Goal: Task Accomplishment & Management: Complete application form

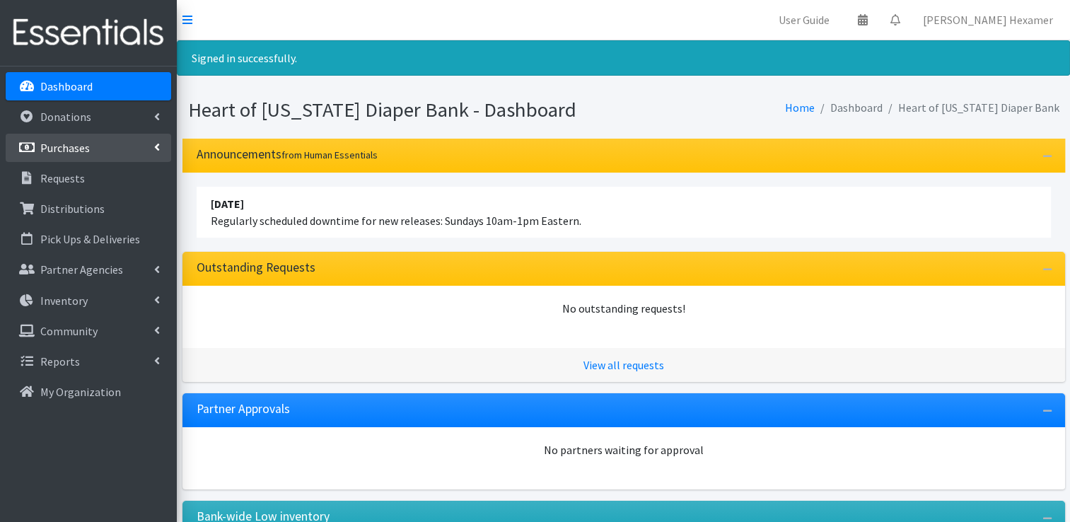
click at [71, 142] on p "Purchases" at bounding box center [65, 148] width 50 height 14
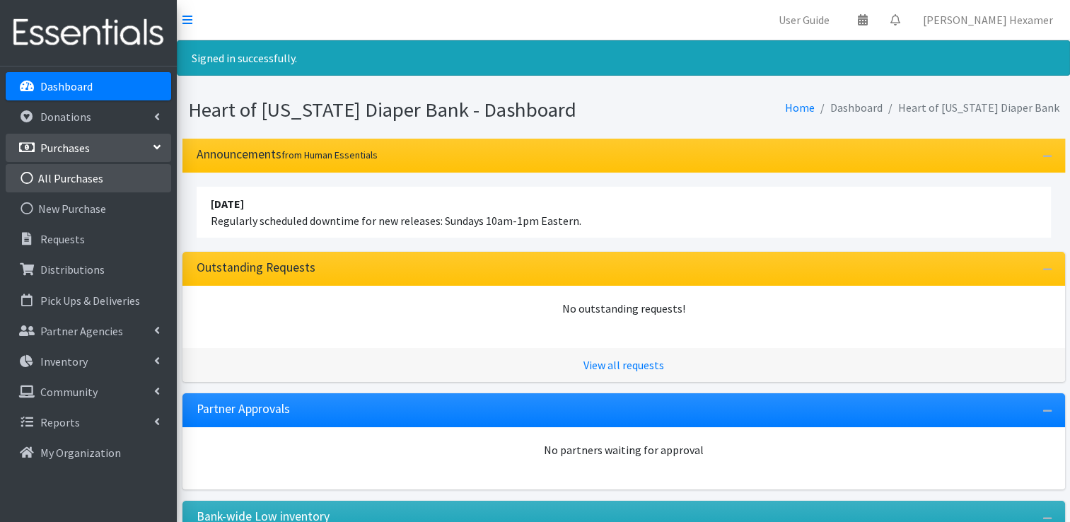
click at [67, 176] on link "All Purchases" at bounding box center [88, 178] width 165 height 28
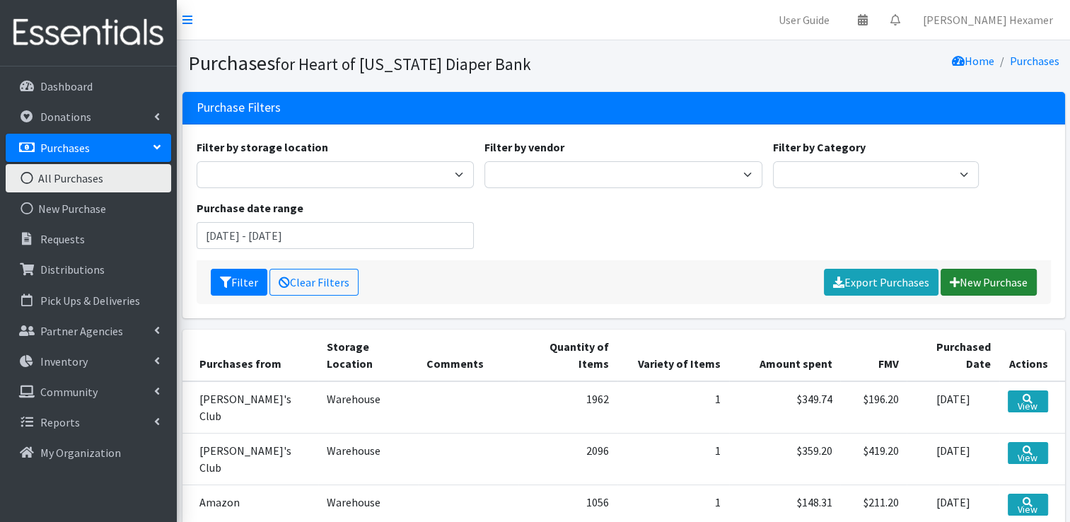
click at [984, 281] on link "New Purchase" at bounding box center [989, 282] width 96 height 27
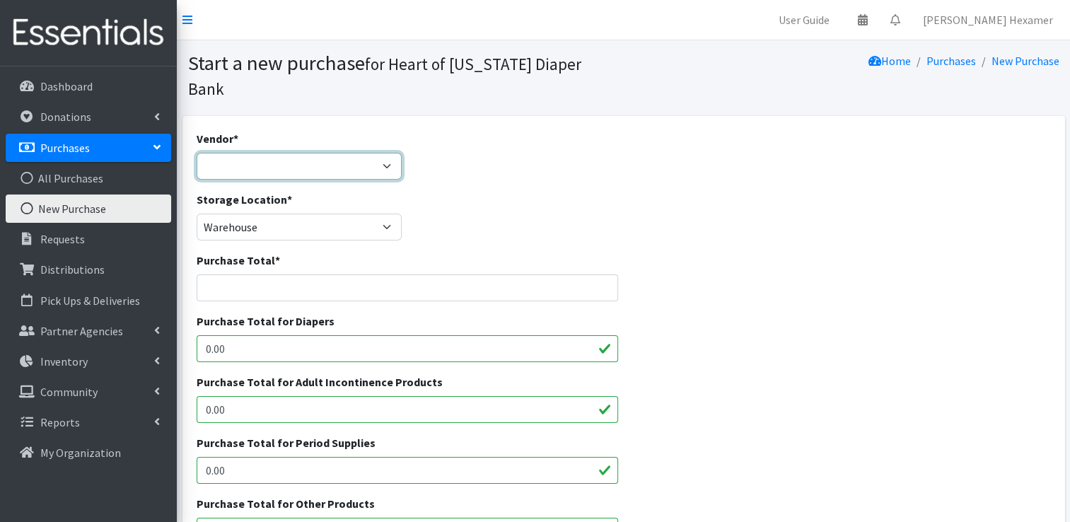
click at [297, 153] on select "Akron-Canton Regional Foodbank Aldi's Amazon Auggies / NDBN Huggies / National …" at bounding box center [300, 166] width 206 height 27
select select "554"
click at [197, 153] on select "Akron-Canton Regional Foodbank Aldi's Amazon Auggies / NDBN Huggies / National …" at bounding box center [300, 166] width 206 height 27
type input "9"
type input "638.1"
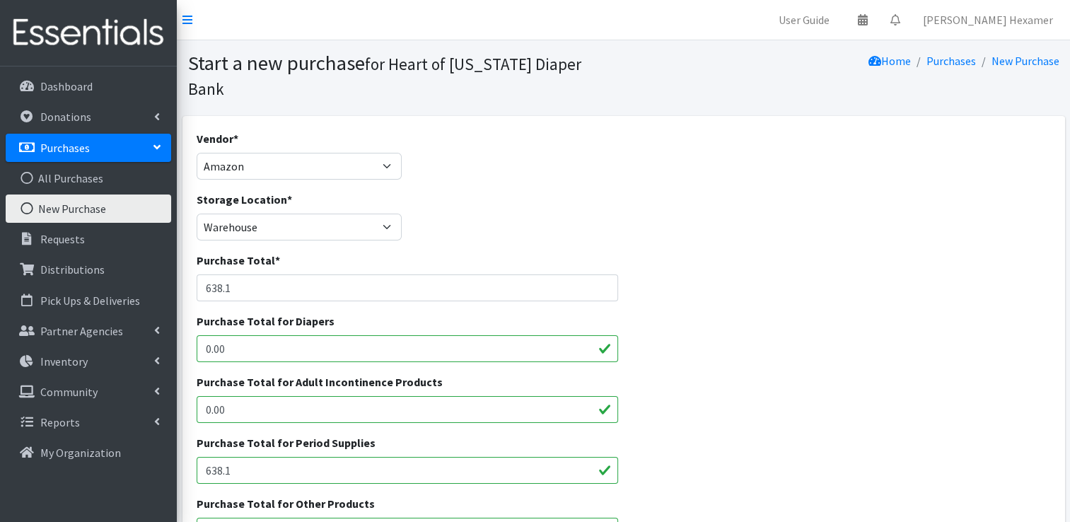
type input "638.1"
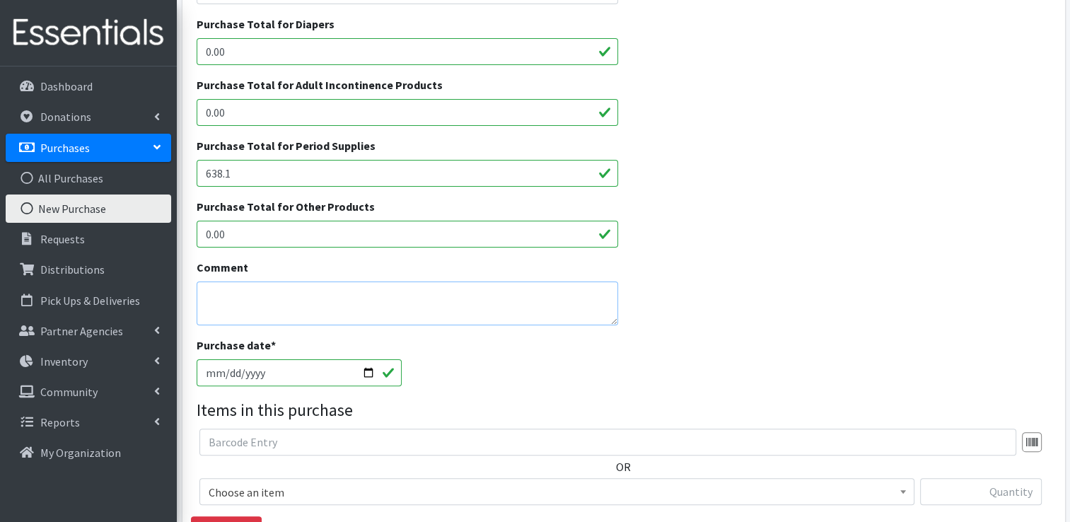
scroll to position [306, 0]
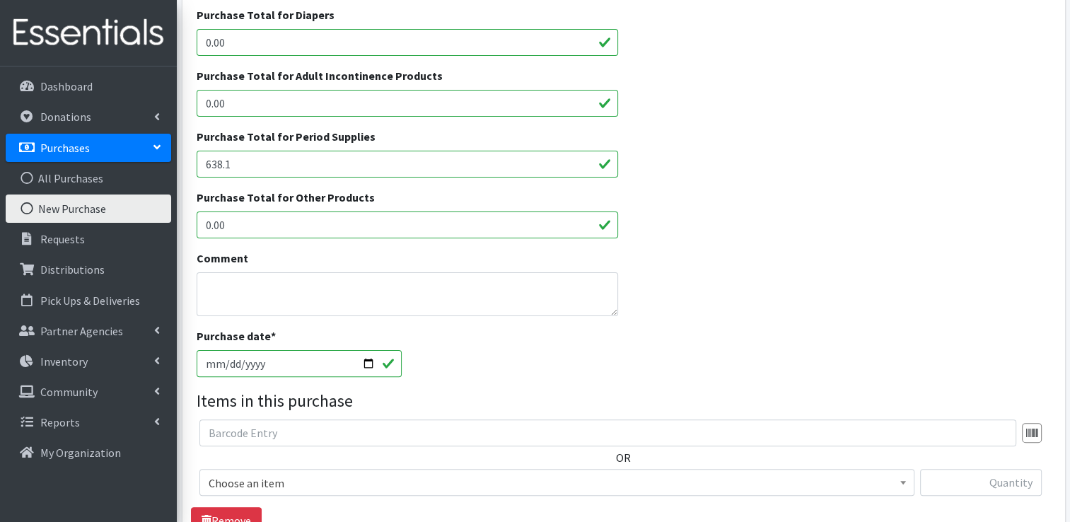
click at [360, 350] on input "2025-10-01" at bounding box center [300, 363] width 206 height 27
click at [375, 350] on input "2025-10-01" at bounding box center [300, 363] width 206 height 27
type input "[DATE]"
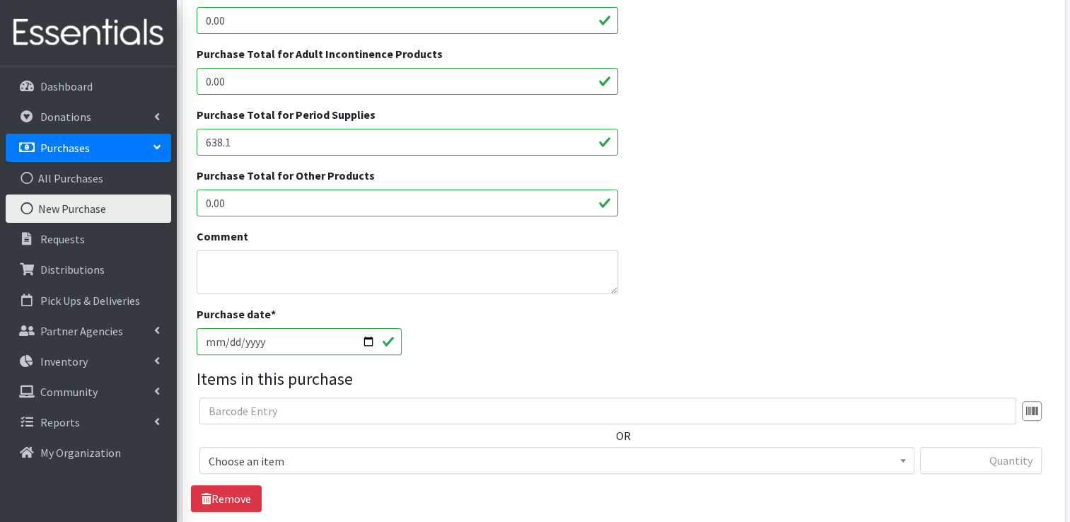
scroll to position [448, 0]
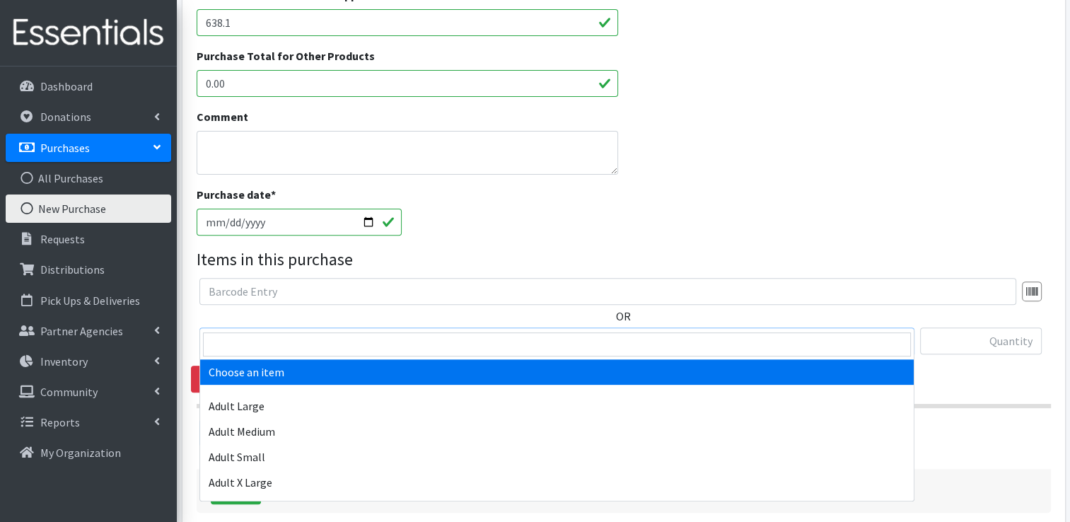
click at [347, 332] on span "Choose an item" at bounding box center [557, 342] width 697 height 20
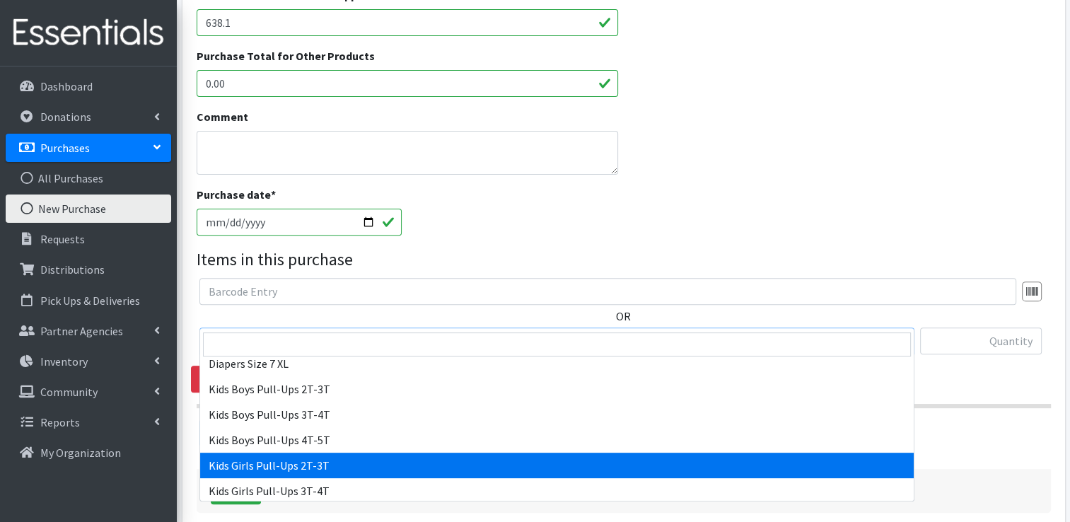
scroll to position [656, 0]
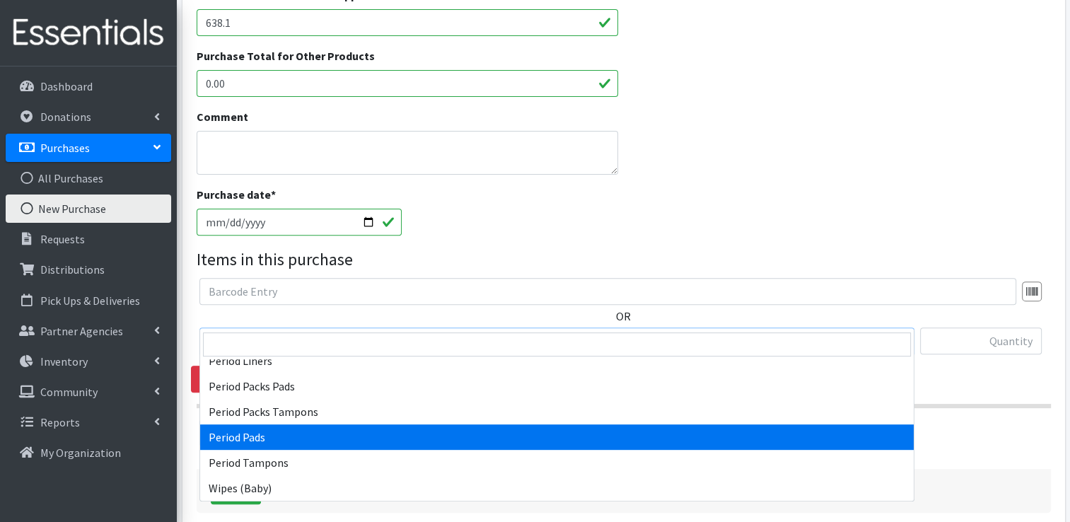
select select "12634"
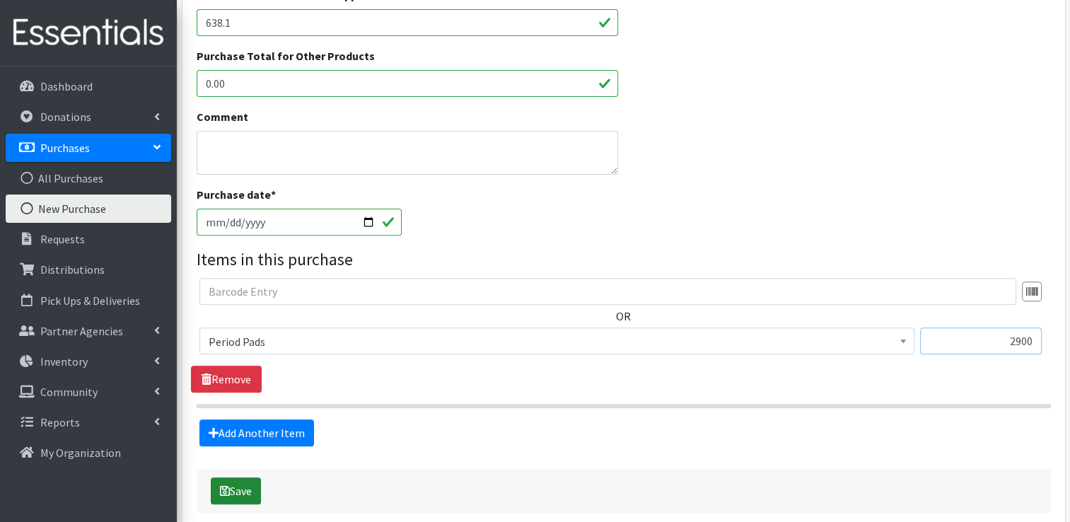
type input "2900"
click at [221, 485] on icon "submit" at bounding box center [225, 490] width 10 height 11
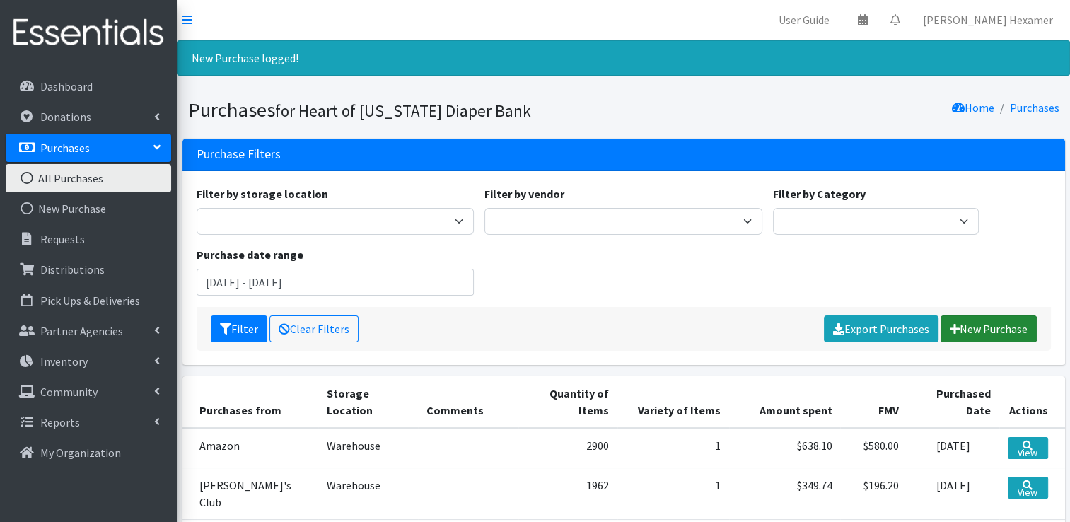
click at [965, 337] on link "New Purchase" at bounding box center [989, 328] width 96 height 27
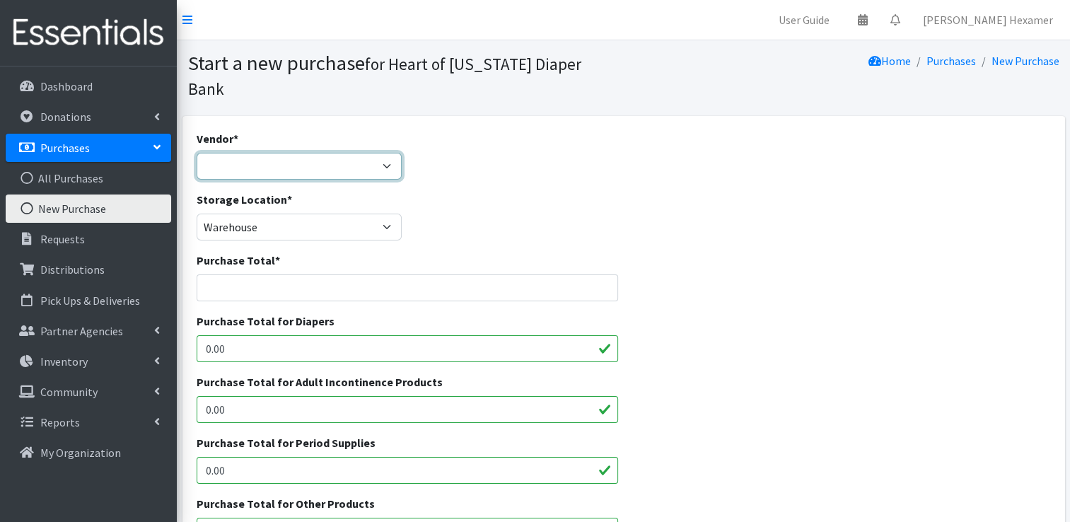
click at [270, 153] on select "Akron-Canton Regional Foodbank Aldi's Amazon Auggies / NDBN Huggies / National …" at bounding box center [300, 166] width 206 height 27
select select "554"
click at [197, 153] on select "Akron-Canton Regional Foodbank Aldi's Amazon Auggies / NDBN Huggies / National …" at bounding box center [300, 166] width 206 height 27
type input "296.62"
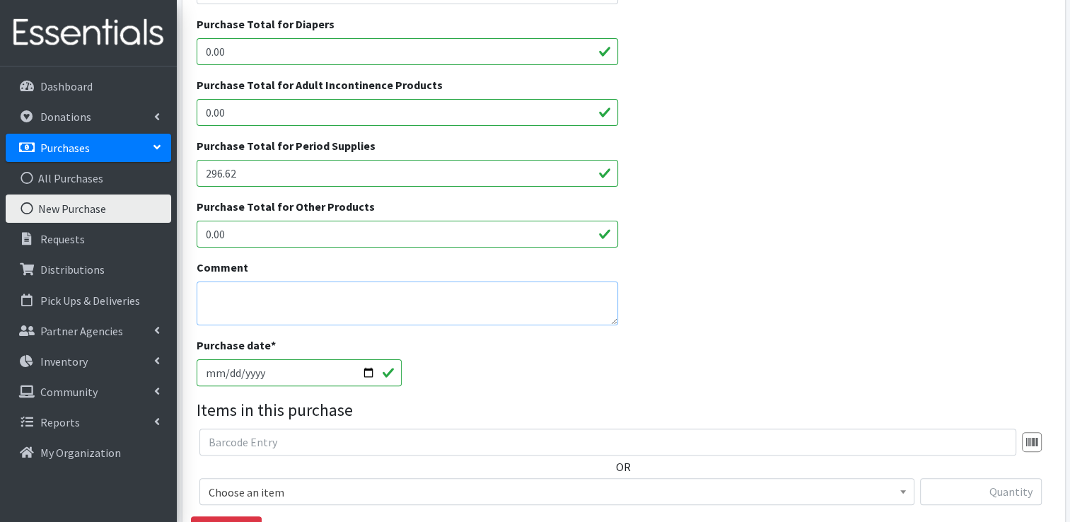
scroll to position [306, 0]
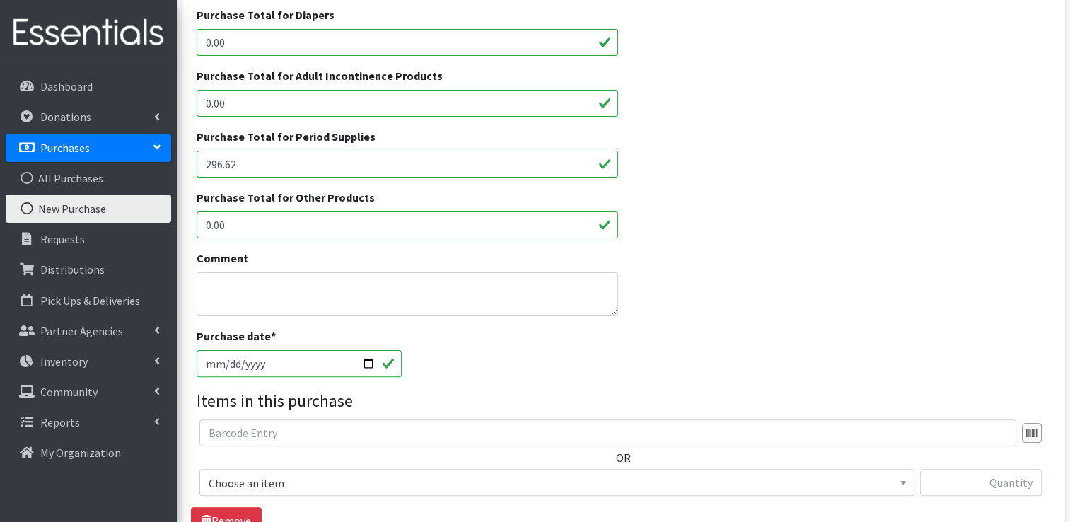
click at [369, 350] on input "2025-10-01" at bounding box center [300, 363] width 206 height 27
type input "[DATE]"
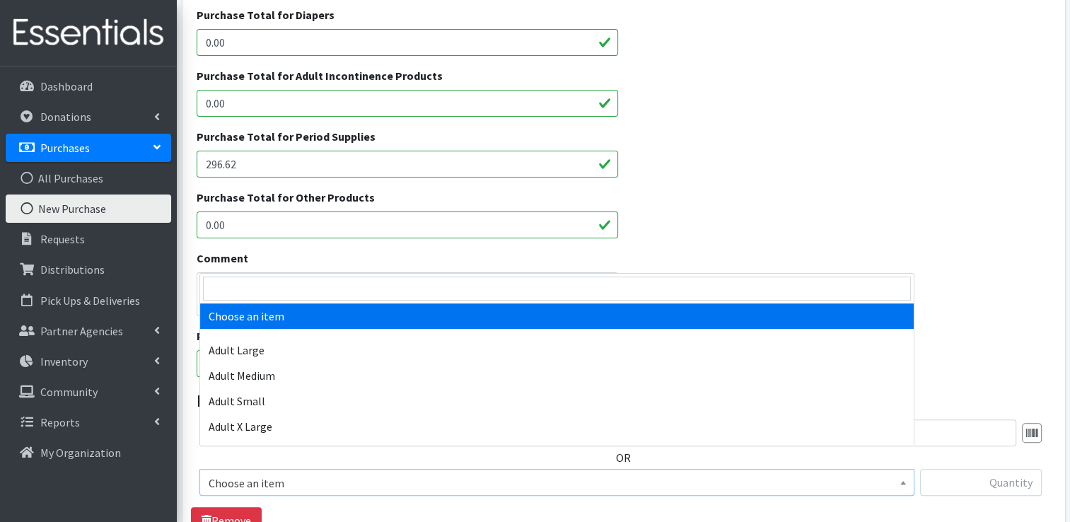
click at [289, 473] on span "Choose an item" at bounding box center [557, 483] width 697 height 20
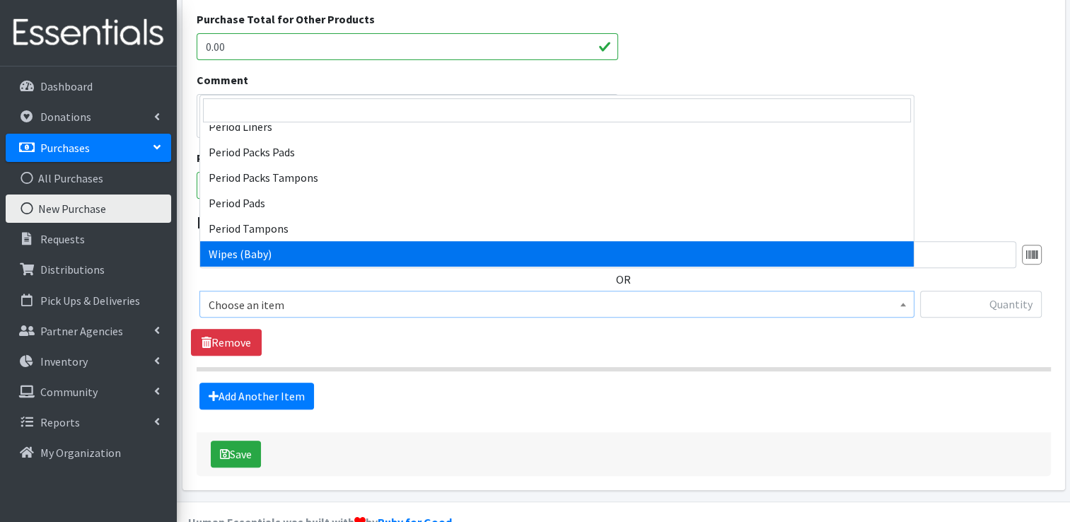
scroll to position [491, 0]
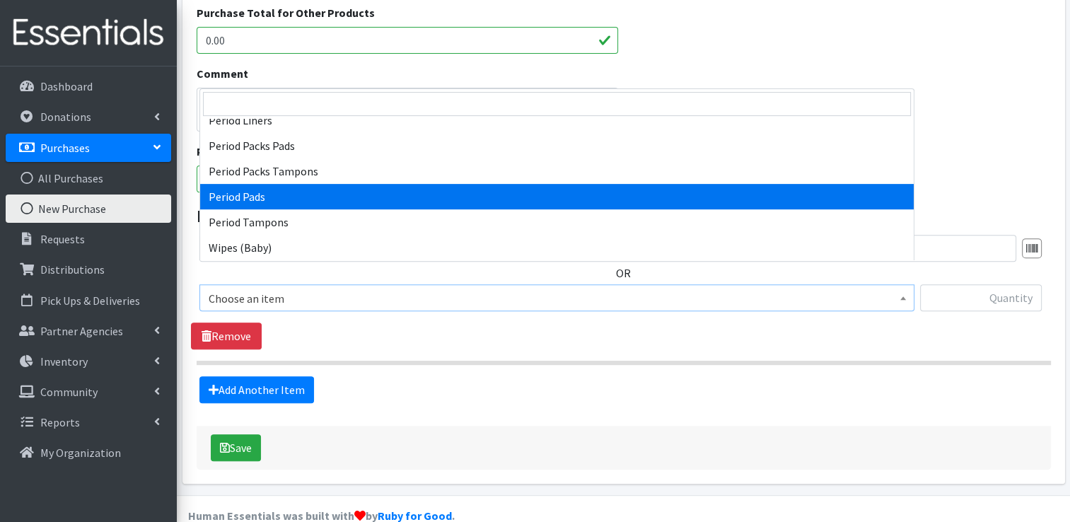
select select "12634"
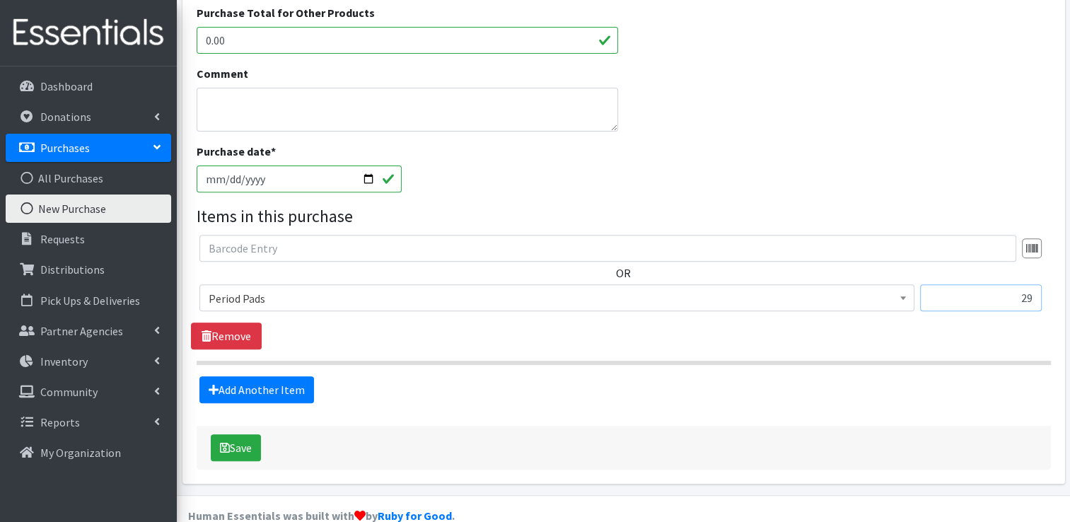
type input "2"
type input "2112"
click at [238, 434] on button "Save" at bounding box center [236, 447] width 50 height 27
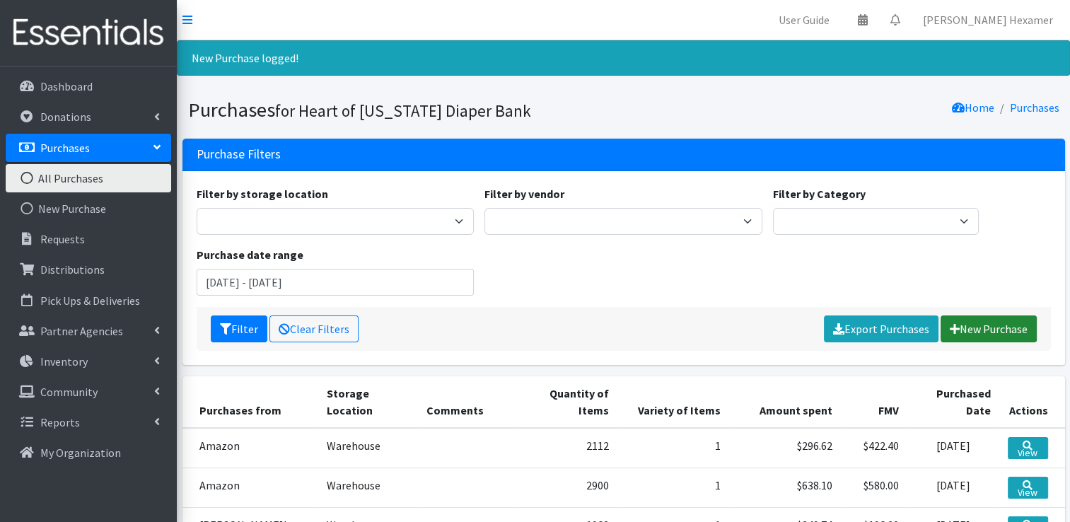
click at [970, 332] on link "New Purchase" at bounding box center [989, 328] width 96 height 27
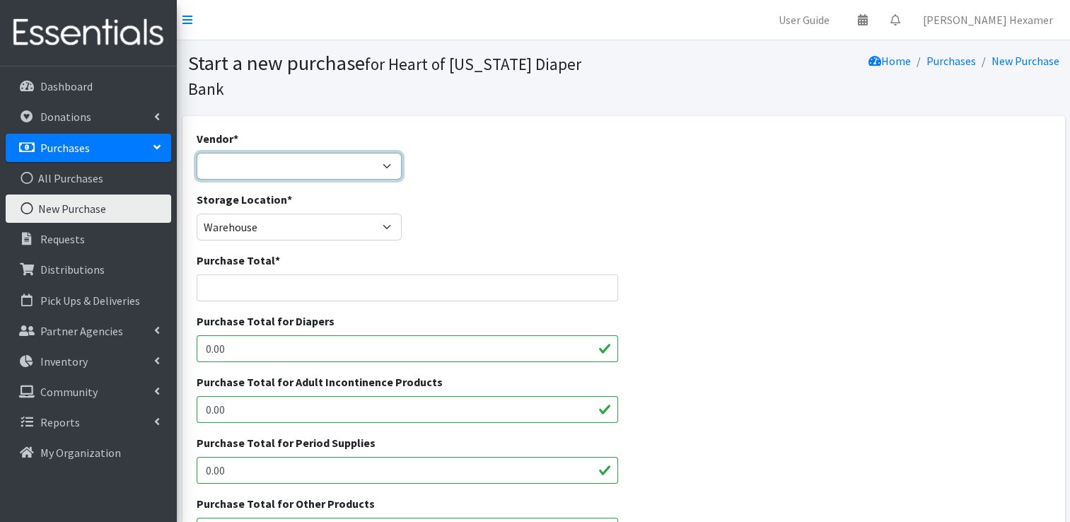
click at [280, 153] on select "Akron-Canton Regional Foodbank Aldi's Amazon Auggies / NDBN Huggies / National …" at bounding box center [300, 166] width 206 height 27
select select "554"
click at [197, 153] on select "Akron-Canton Regional Foodbank Aldi's Amazon Auggies / NDBN Huggies / National …" at bounding box center [300, 166] width 206 height 27
click at [255, 274] on input "Purchase Total *" at bounding box center [408, 287] width 422 height 27
type input "83.98"
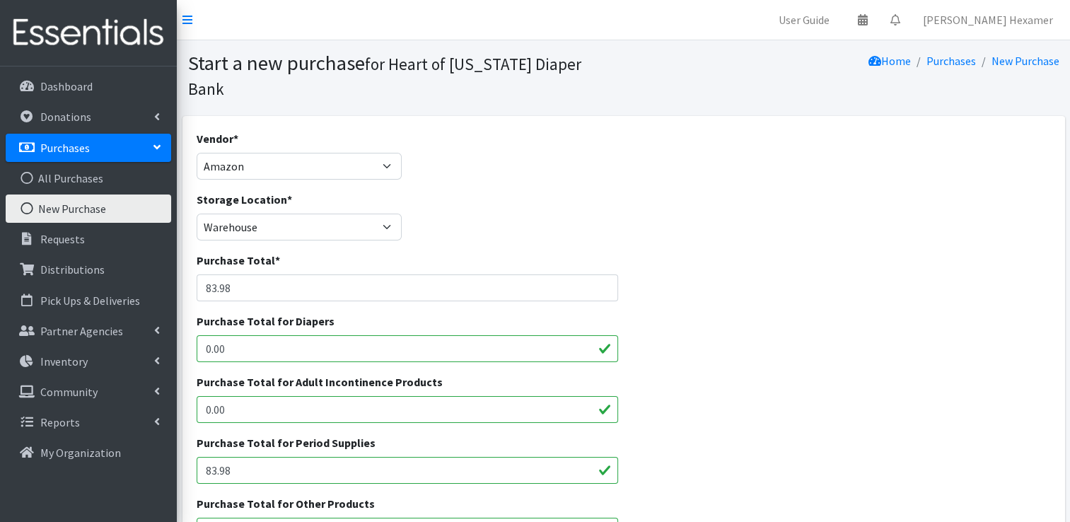
type input "83.98"
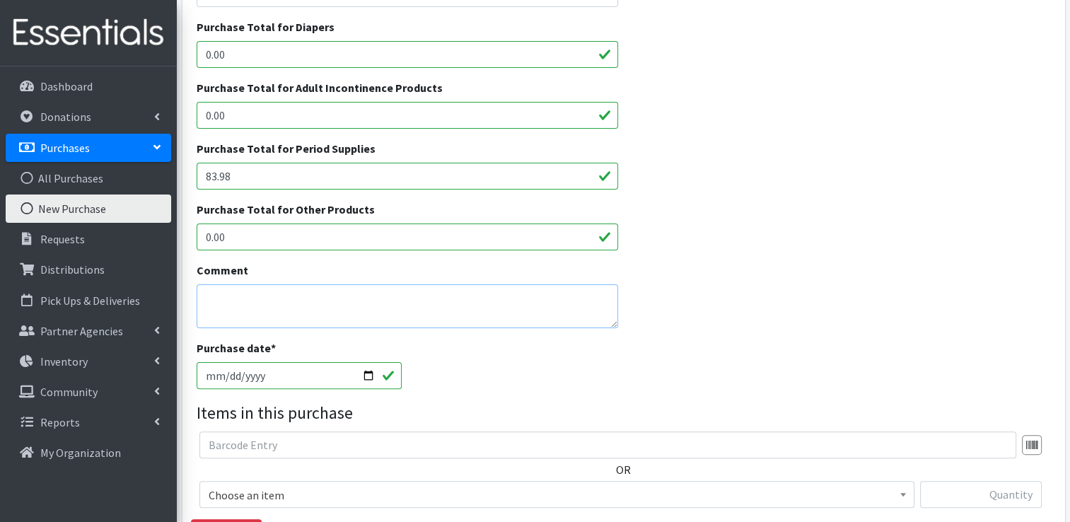
scroll to position [306, 0]
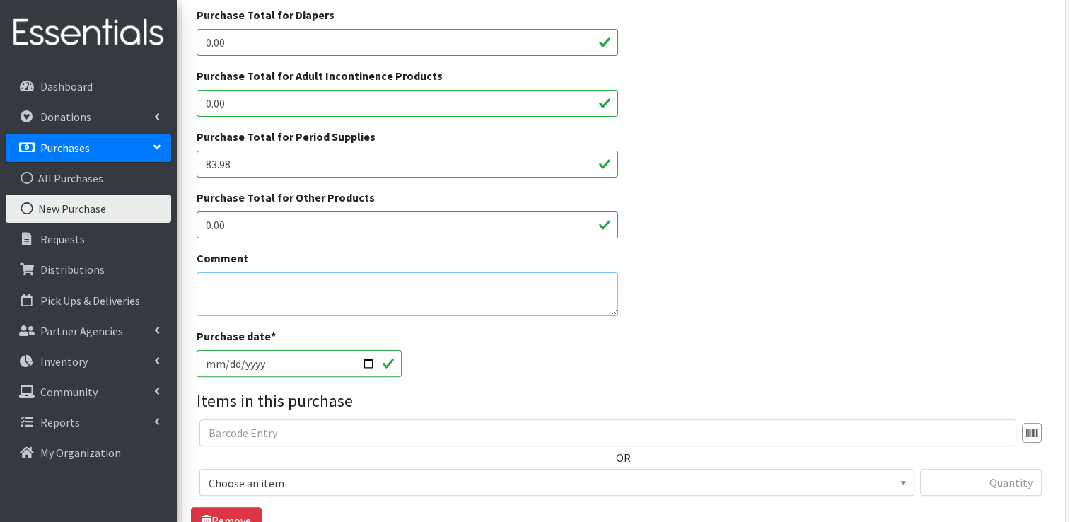
type textarea "N"
drag, startPoint x: 351, startPoint y: 263, endPoint x: 361, endPoint y: 263, distance: 10.6
click at [351, 272] on textarea "Net Amount $113.67 ($29.69 for HerProject Bags" at bounding box center [408, 294] width 422 height 44
click at [495, 272] on textarea "Net Amount $113.67 ($29.69 for 100 Her Project Bags" at bounding box center [408, 294] width 422 height 44
type textarea "Net Amount $113.67 ($29.69 for 100 Her Project Bags)"
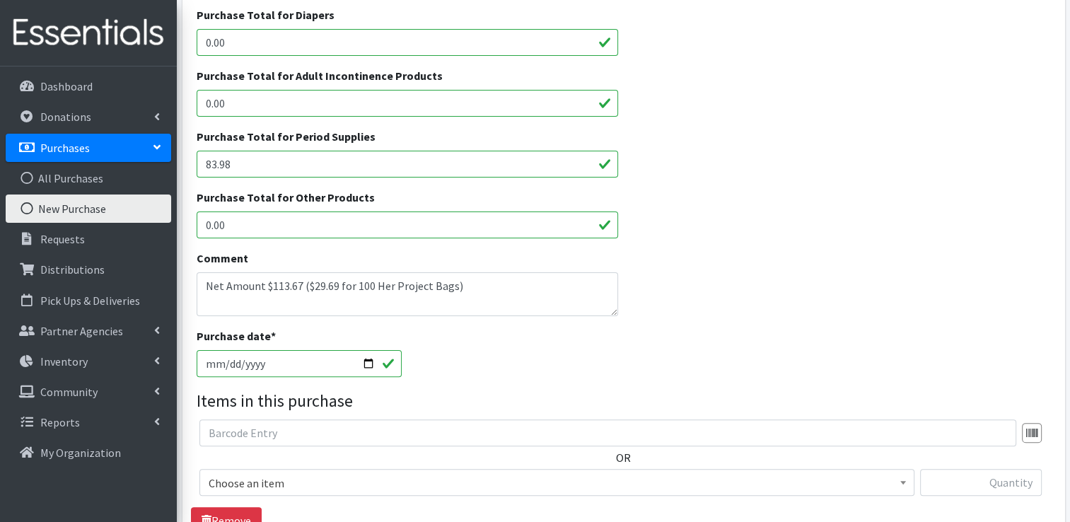
click at [368, 350] on input "2025-10-01" at bounding box center [300, 363] width 206 height 27
type input "[DATE]"
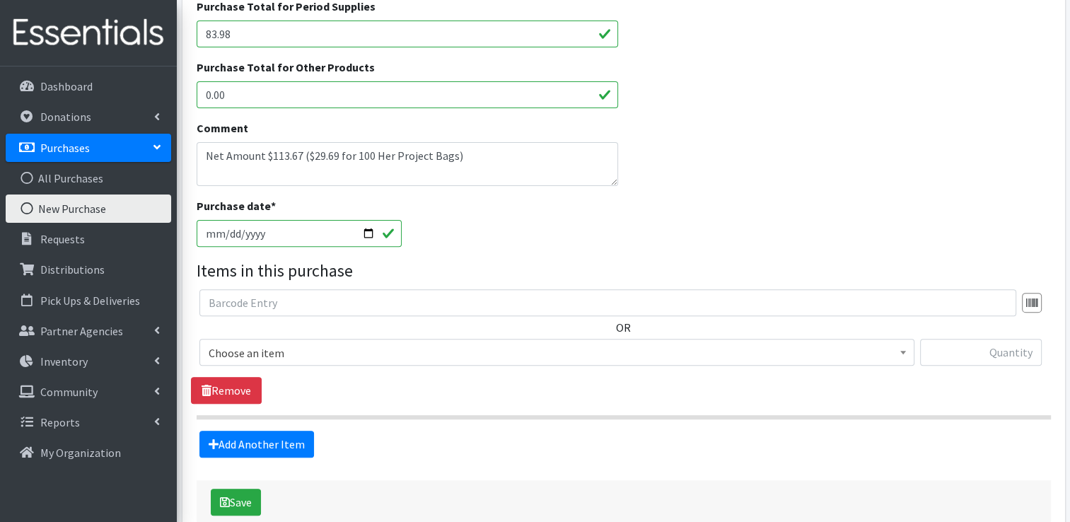
scroll to position [491, 0]
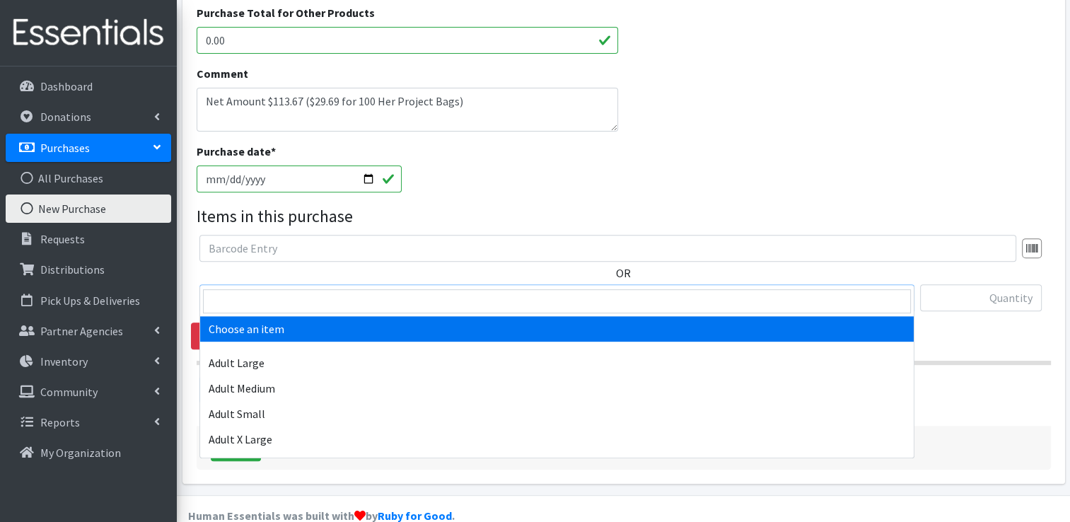
click at [387, 289] on span "Choose an item" at bounding box center [557, 299] width 697 height 20
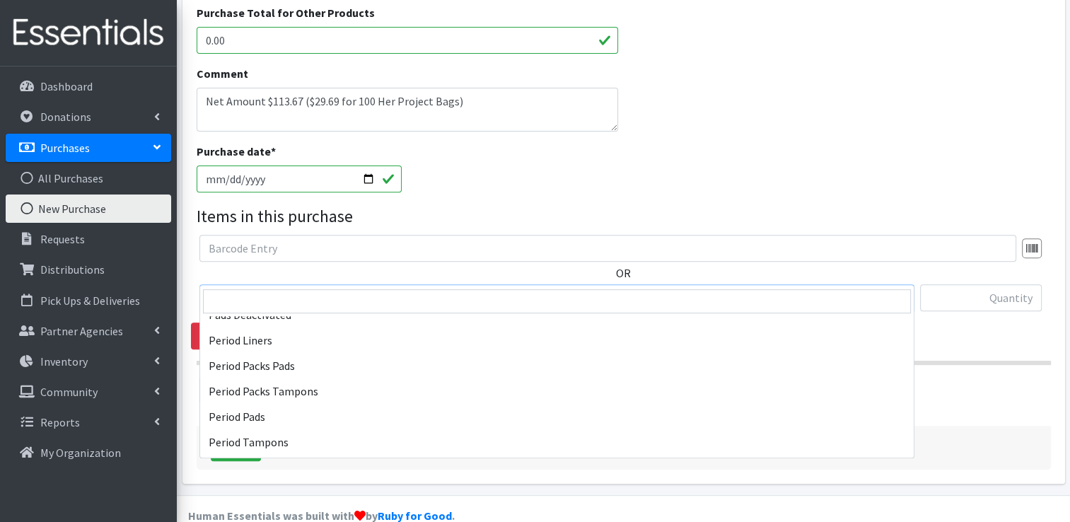
scroll to position [636, 0]
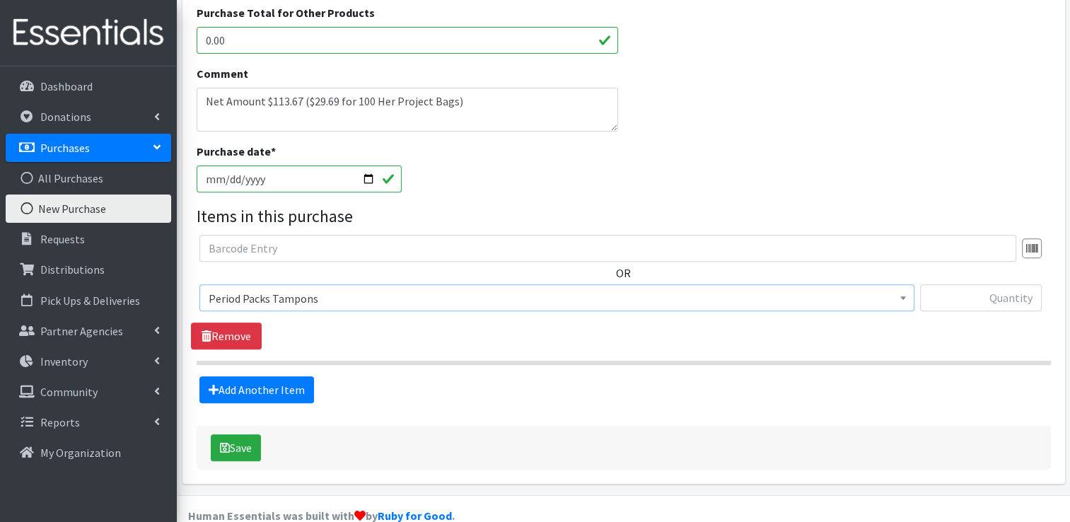
click at [390, 285] on span "Period Packs Tampons" at bounding box center [556, 297] width 715 height 27
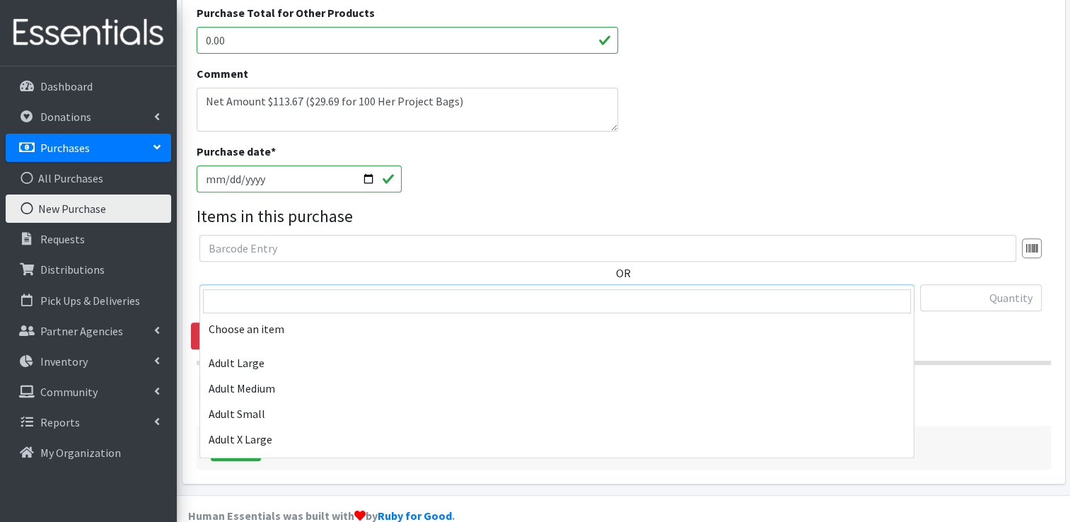
scroll to position [656, 0]
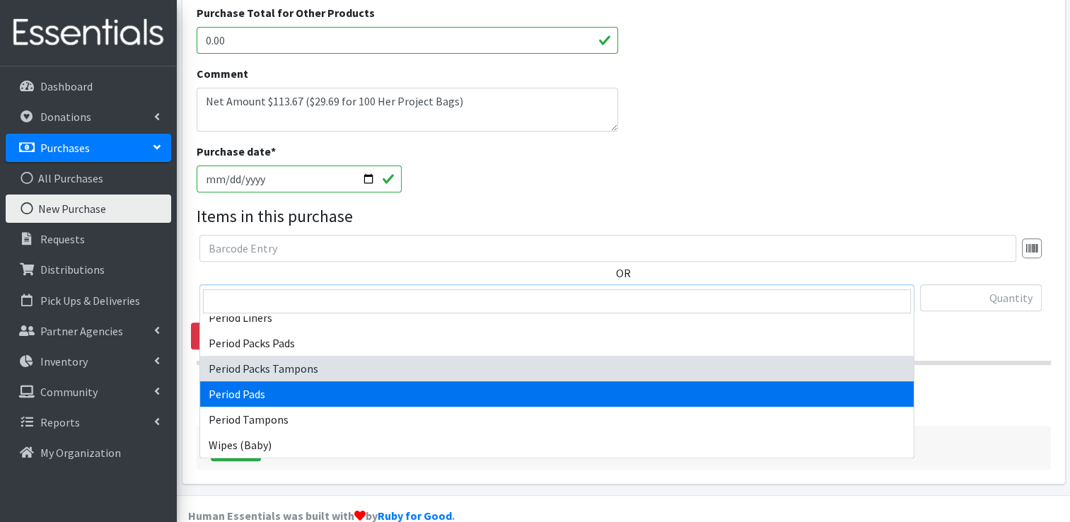
select select "12634"
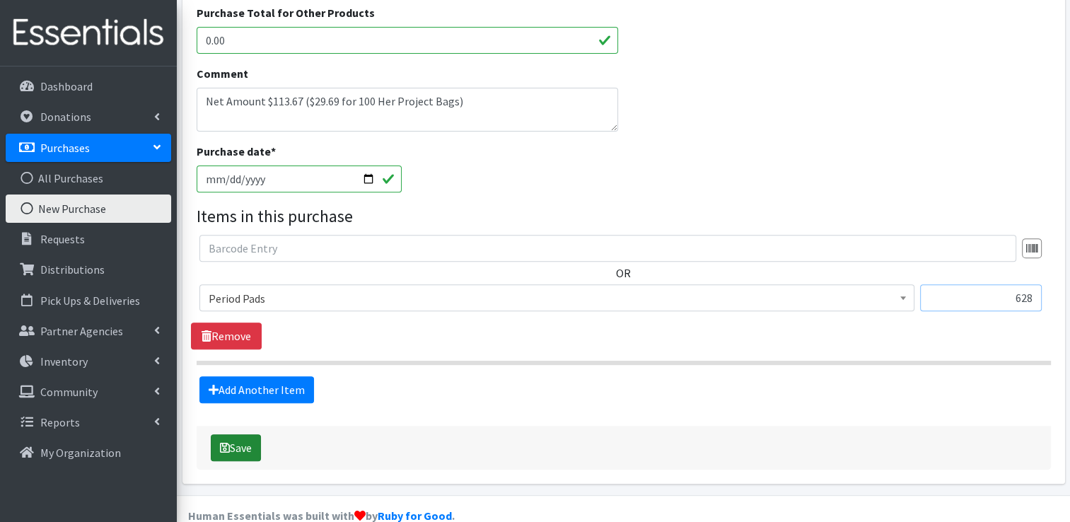
type input "628"
click at [216, 434] on button "Save" at bounding box center [236, 447] width 50 height 27
